Goal: Task Accomplishment & Management: Use online tool/utility

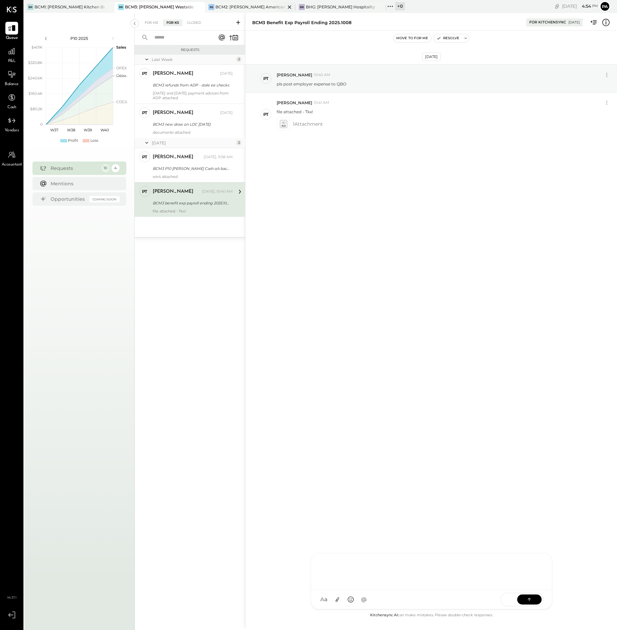
click at [265, 7] on div "BCM2: [PERSON_NAME] American Cooking" at bounding box center [250, 7] width 70 height 6
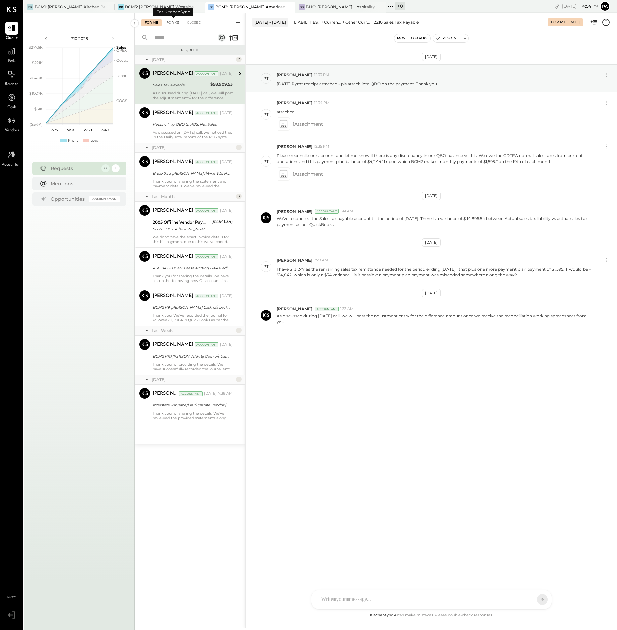
click at [174, 23] on div "For KS" at bounding box center [172, 22] width 19 height 7
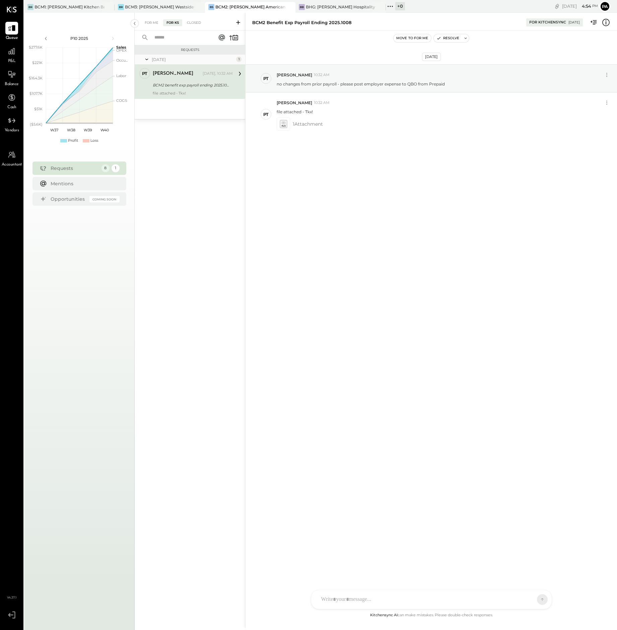
click at [237, 22] on icon at bounding box center [238, 22] width 4 height 4
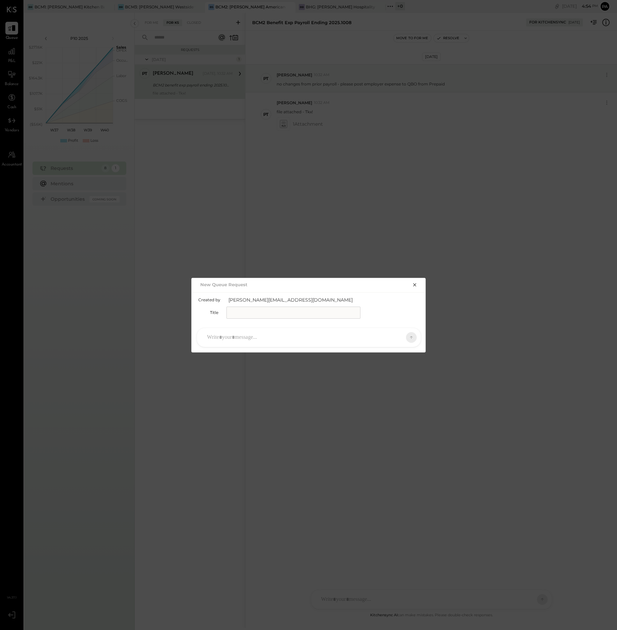
click at [255, 312] on input "text" at bounding box center [294, 313] width 134 height 12
type input "**********"
click at [263, 338] on div at bounding box center [303, 337] width 198 height 15
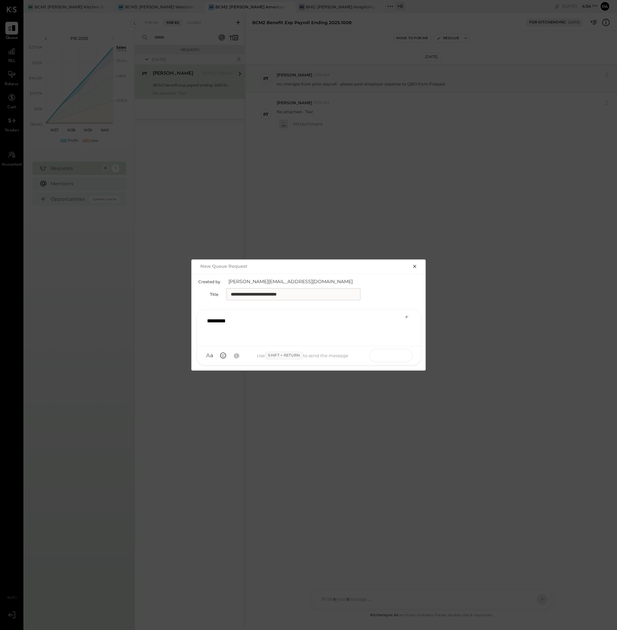
click at [400, 357] on icon at bounding box center [398, 355] width 7 height 7
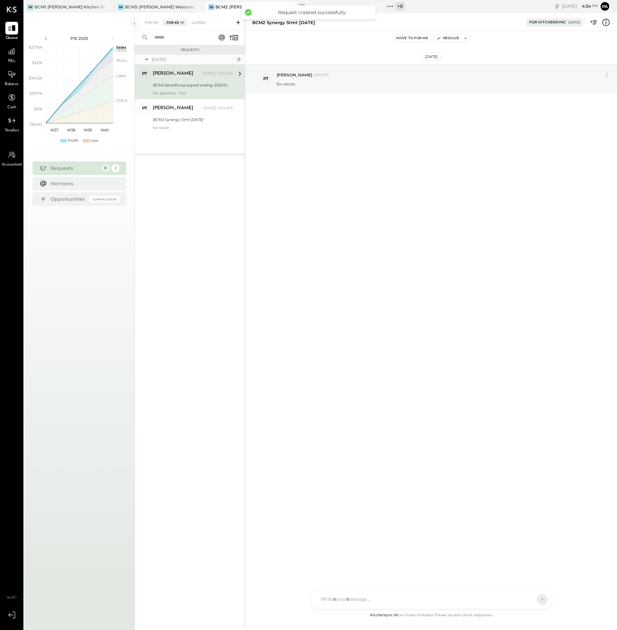
click at [349, 600] on div "C [PERSON_NAME] [PERSON_NAME] AJ [PERSON_NAME] PT [PERSON_NAME] VD [PERSON_NAME…" at bounding box center [431, 599] width 241 height 19
click at [337, 598] on icon at bounding box center [337, 599] width 4 height 5
click at [531, 599] on icon at bounding box center [529, 599] width 7 height 7
